Goal: Communication & Community: Share content

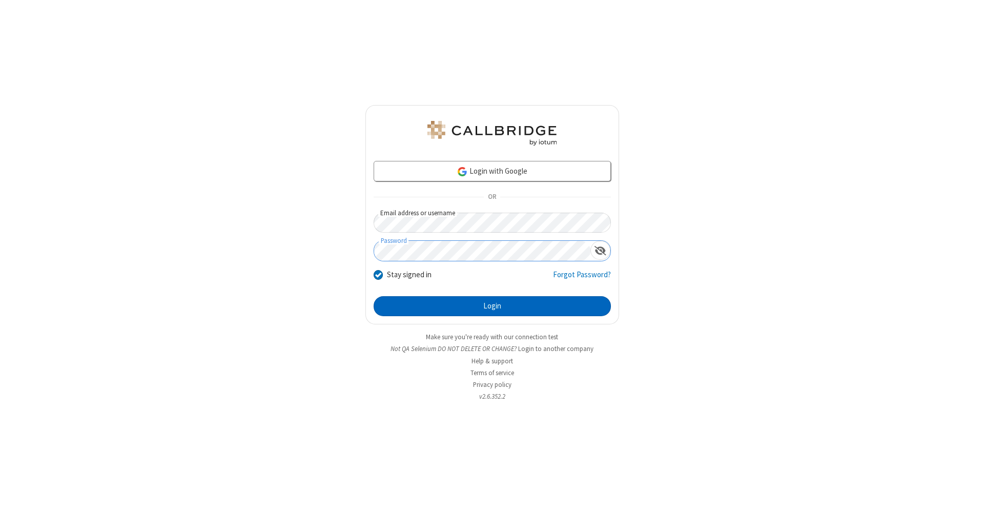
click at [492, 307] on button "Login" at bounding box center [492, 306] width 237 height 21
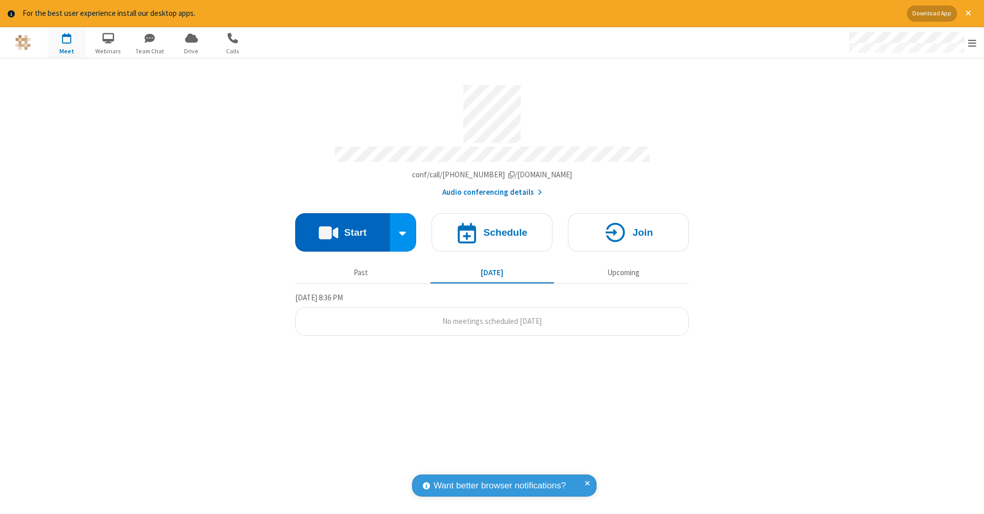
click at [342, 227] on button "Start" at bounding box center [342, 232] width 95 height 38
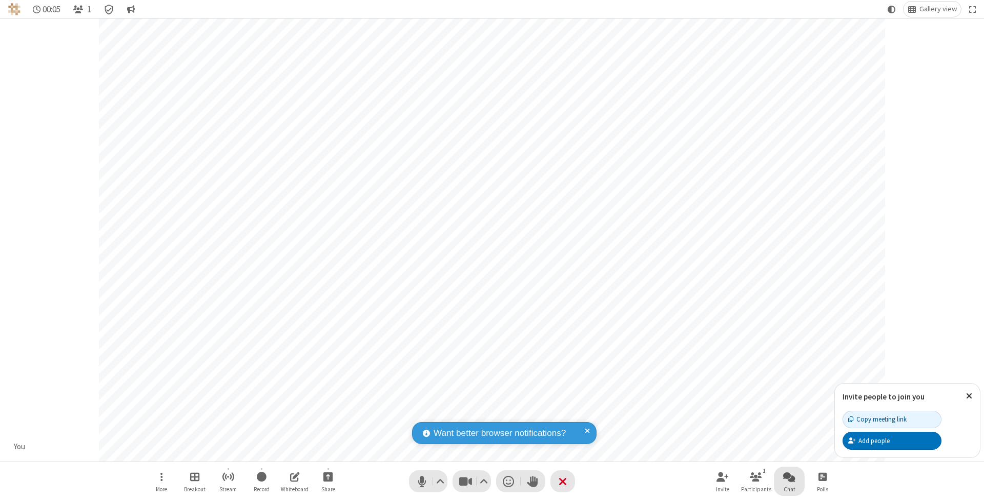
click at [789, 476] on span "Open chat" at bounding box center [789, 476] width 12 height 13
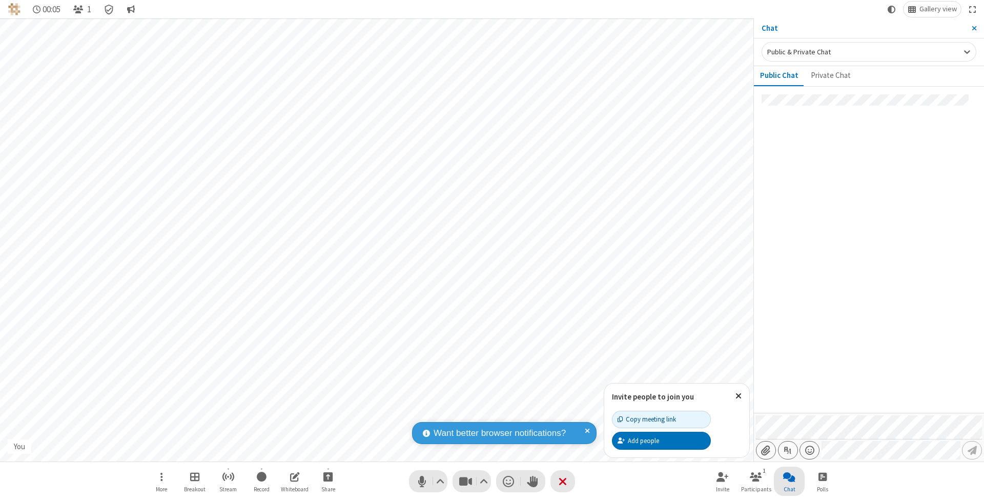
type input "C:\fakepath\doc_test.docx"
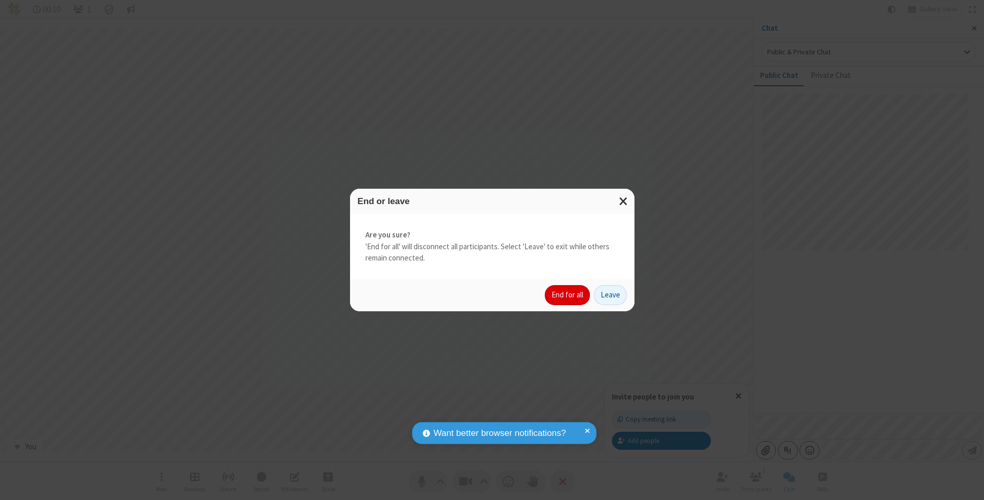
click at [568, 294] on button "End for all" at bounding box center [567, 295] width 45 height 21
